Goal: Transaction & Acquisition: Download file/media

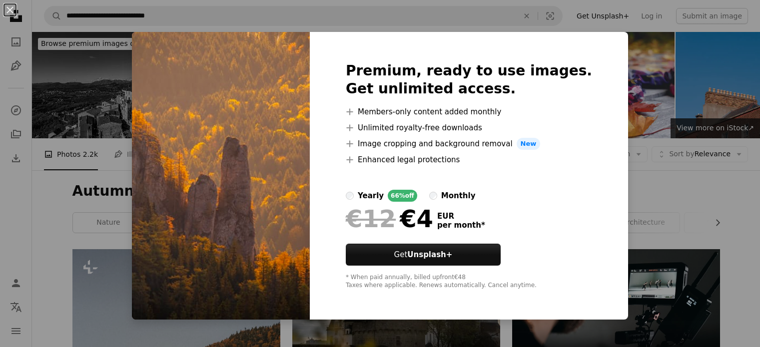
scroll to position [3279, 0]
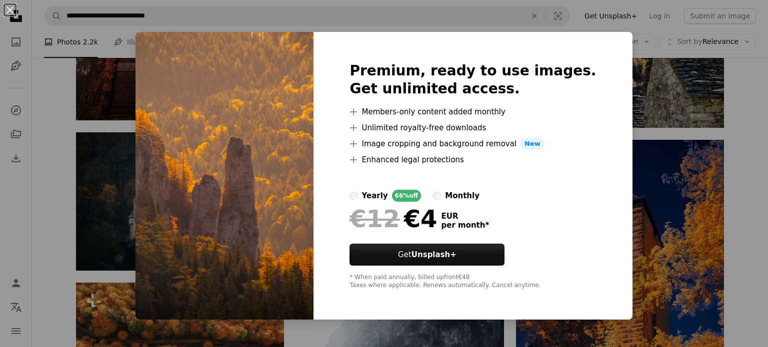
click at [706, 163] on div "An X shape Premium, ready to use images. Get unlimited access. A plus sign Memb…" at bounding box center [384, 173] width 768 height 347
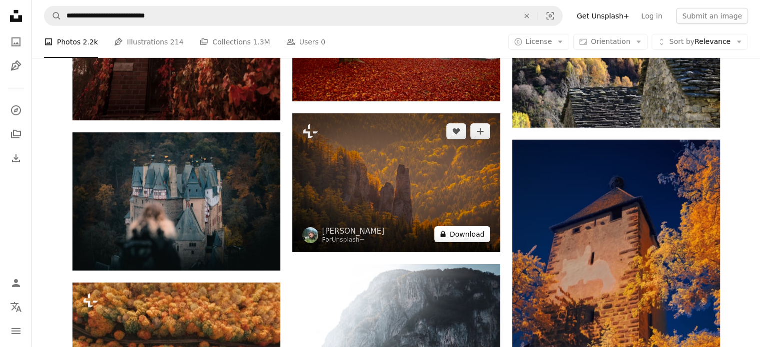
click at [468, 238] on button "A lock Download" at bounding box center [462, 234] width 56 height 16
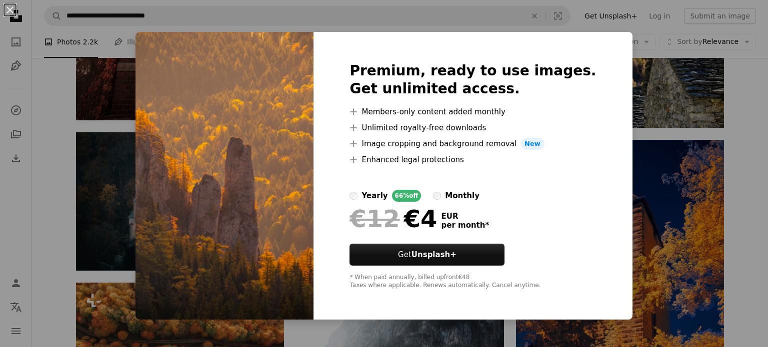
click at [742, 195] on div "An X shape Premium, ready to use images. Get unlimited access. A plus sign Memb…" at bounding box center [384, 173] width 768 height 347
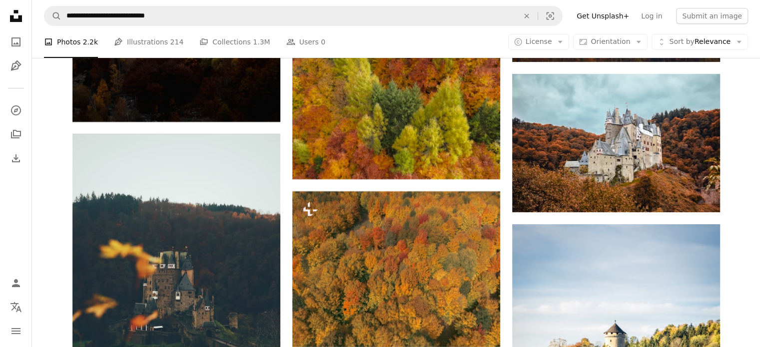
scroll to position [4079, 0]
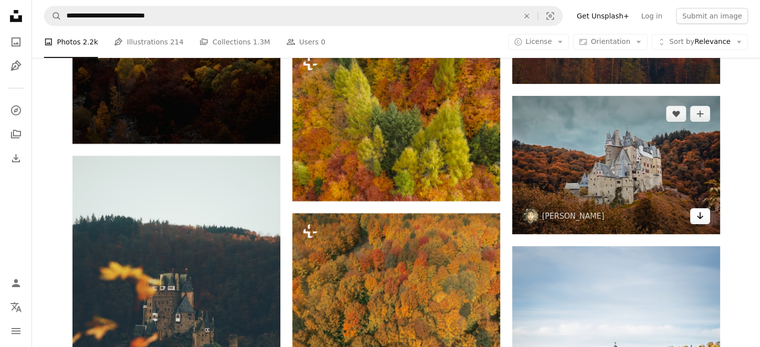
click at [702, 215] on icon "Arrow pointing down" at bounding box center [700, 216] width 8 height 12
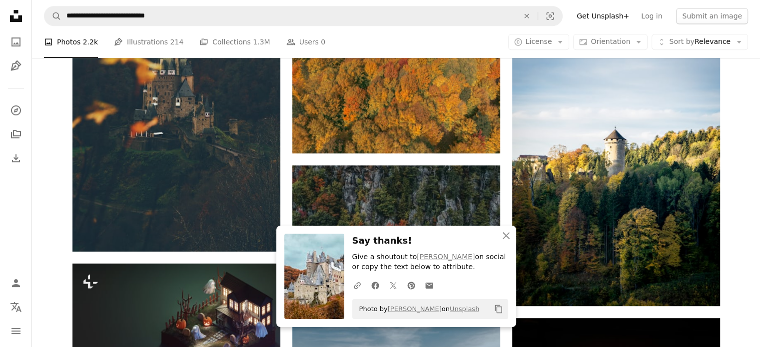
scroll to position [4319, 0]
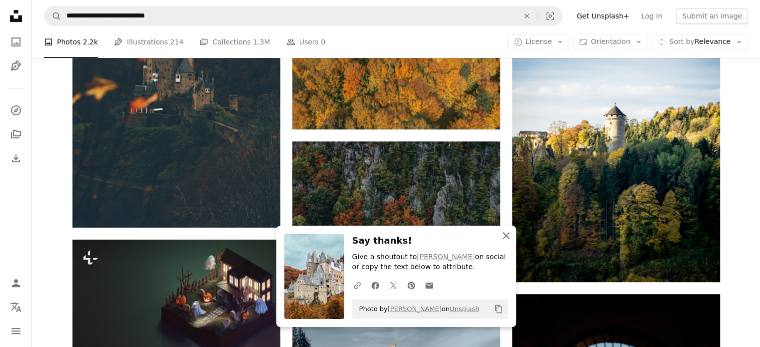
click at [500, 234] on icon "An X shape" at bounding box center [506, 236] width 12 height 12
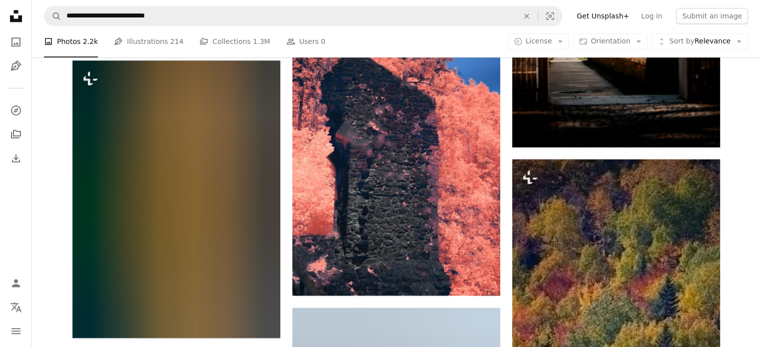
scroll to position [4779, 0]
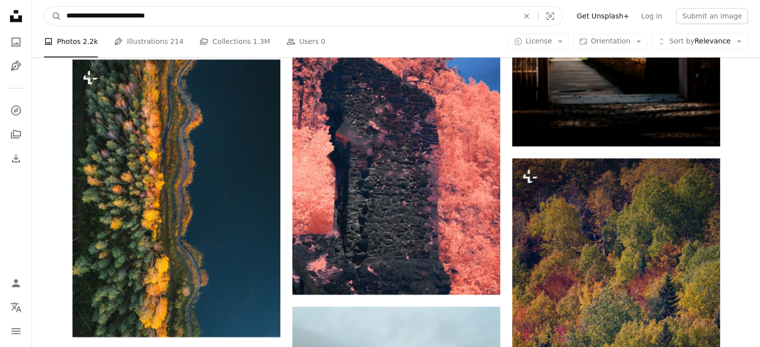
click at [269, 19] on input "**********" at bounding box center [288, 15] width 454 height 19
type input "**********"
click at [44, 6] on button "A magnifying glass" at bounding box center [52, 15] width 17 height 19
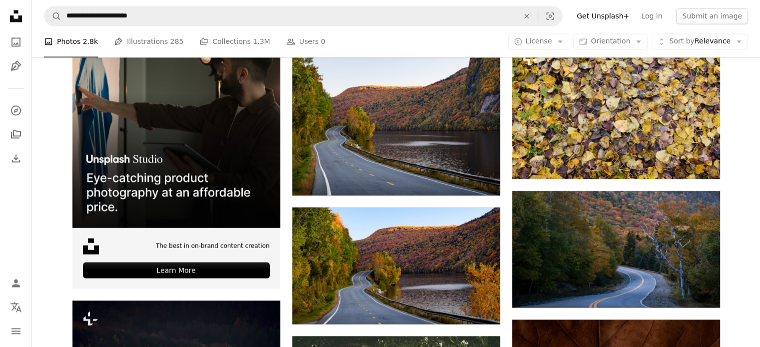
scroll to position [1540, 0]
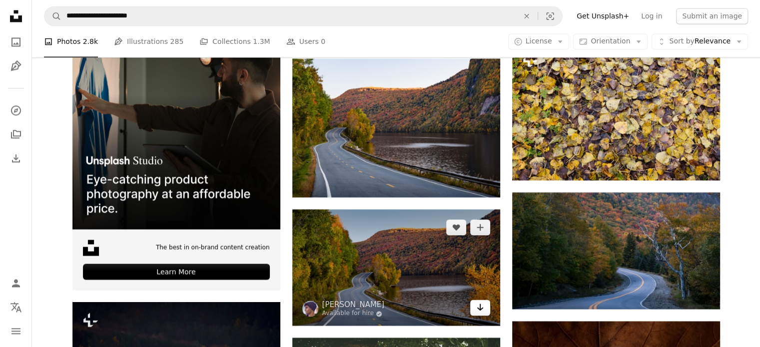
click at [479, 309] on icon "Download" at bounding box center [480, 307] width 6 height 7
